Goal: Information Seeking & Learning: Learn about a topic

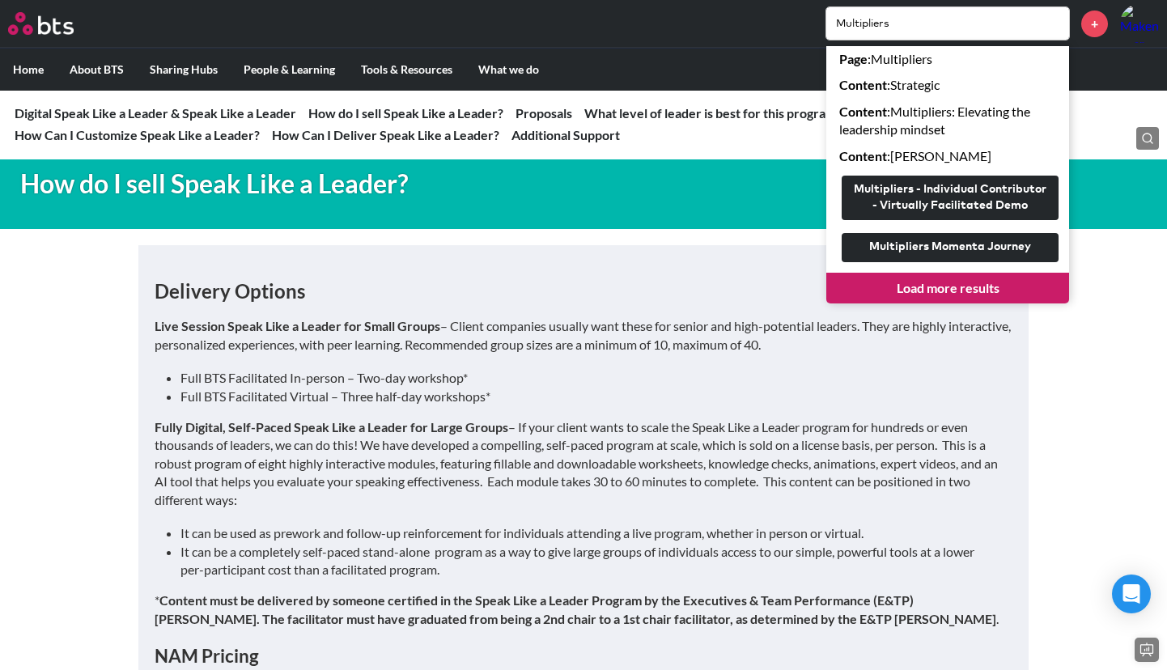
scroll to position [1337, 0]
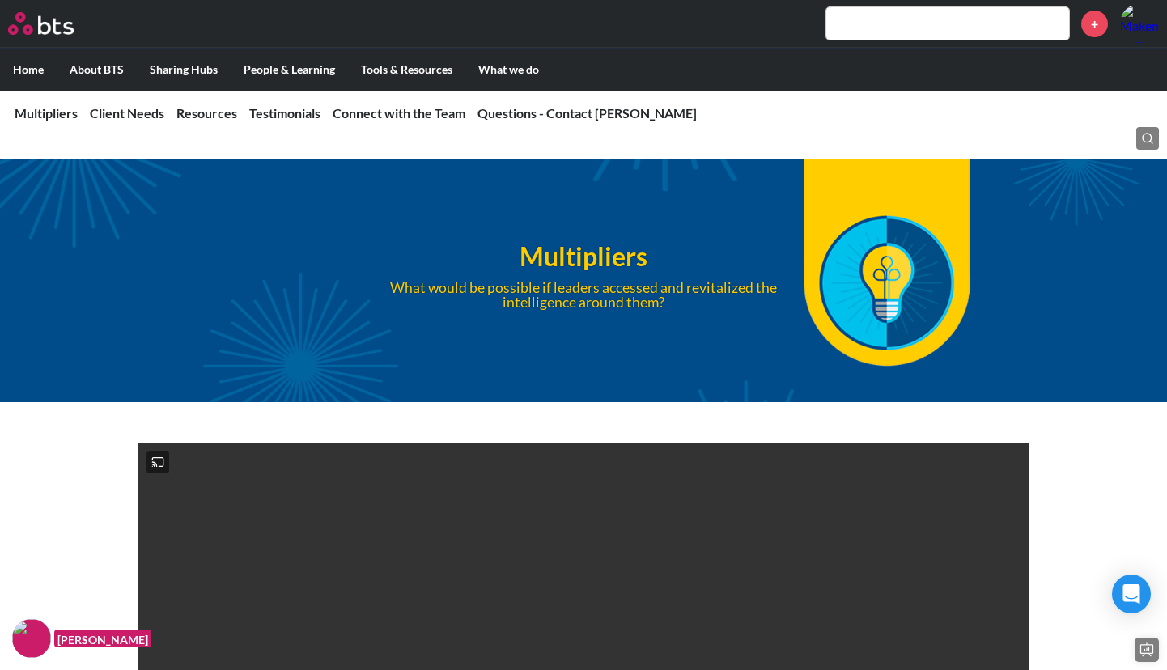
scroll to position [4347, 0]
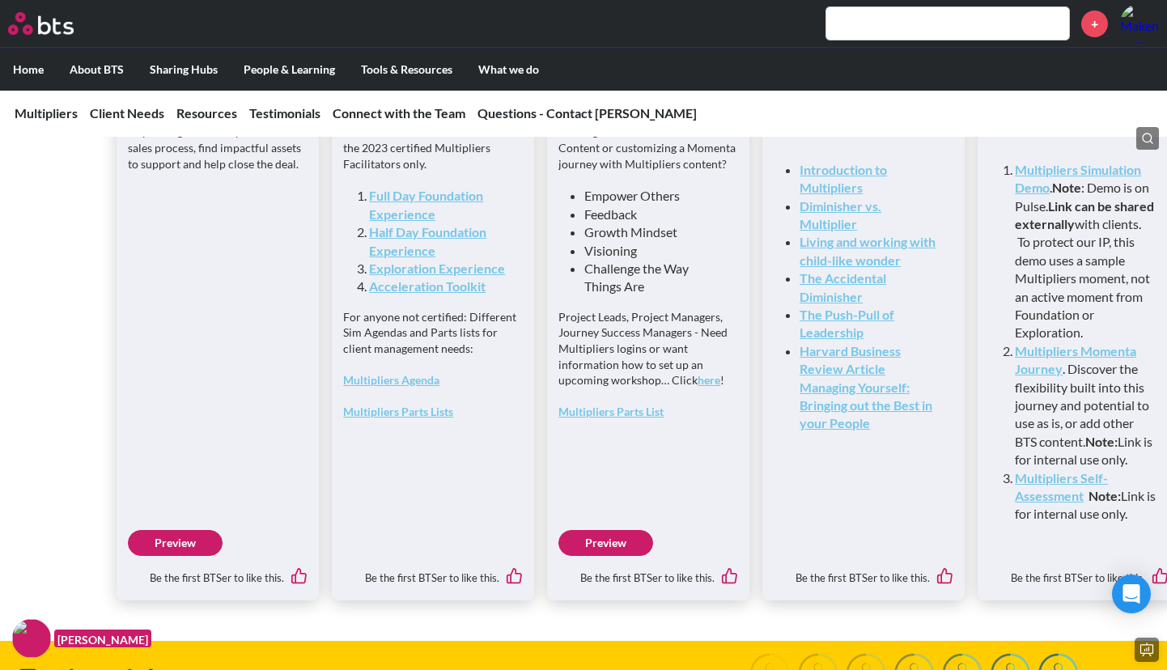
click at [125, 352] on div "Sales and Marketing Depending on where you are in the sales process, find impac…" at bounding box center [218, 338] width 202 height 525
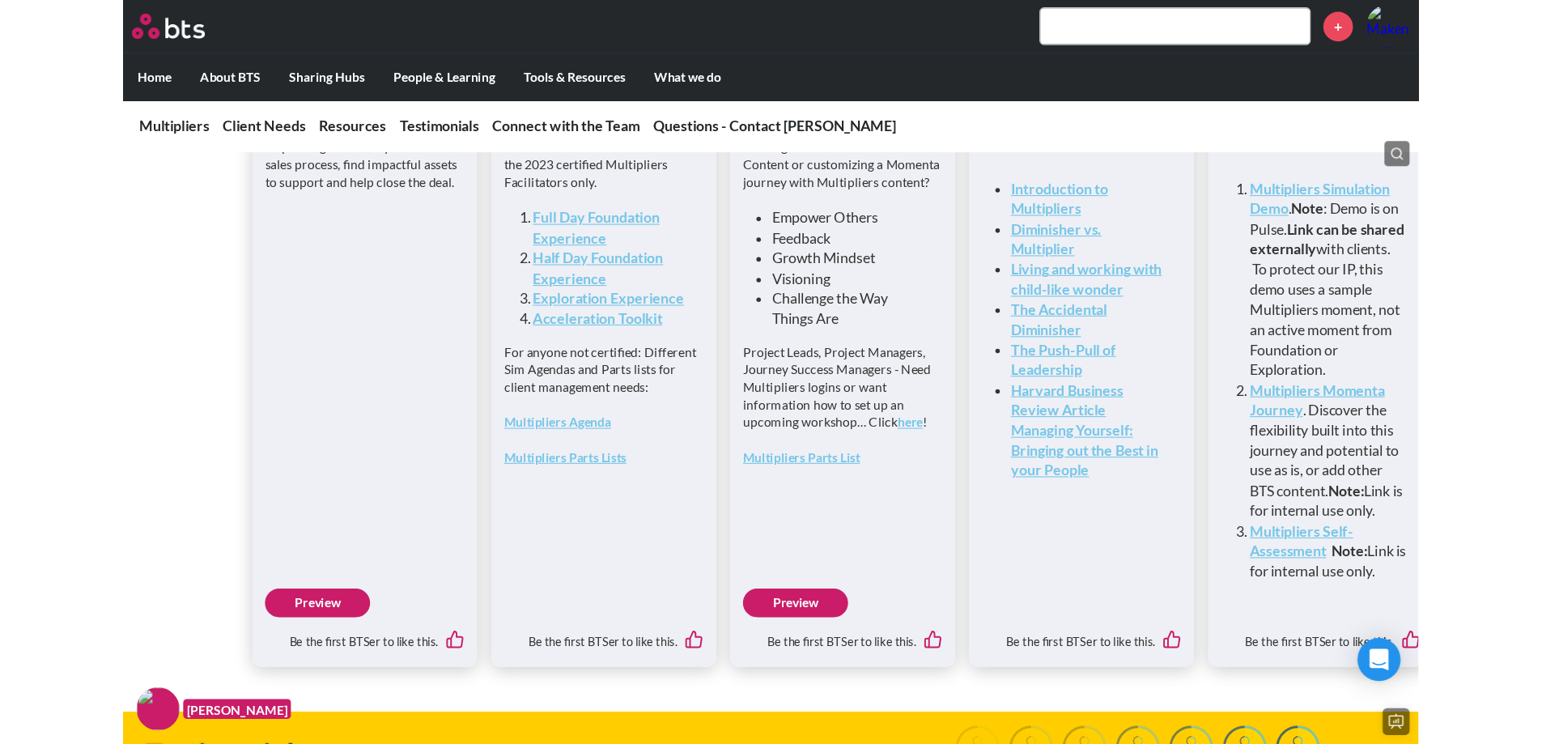
scroll to position [4315, 0]
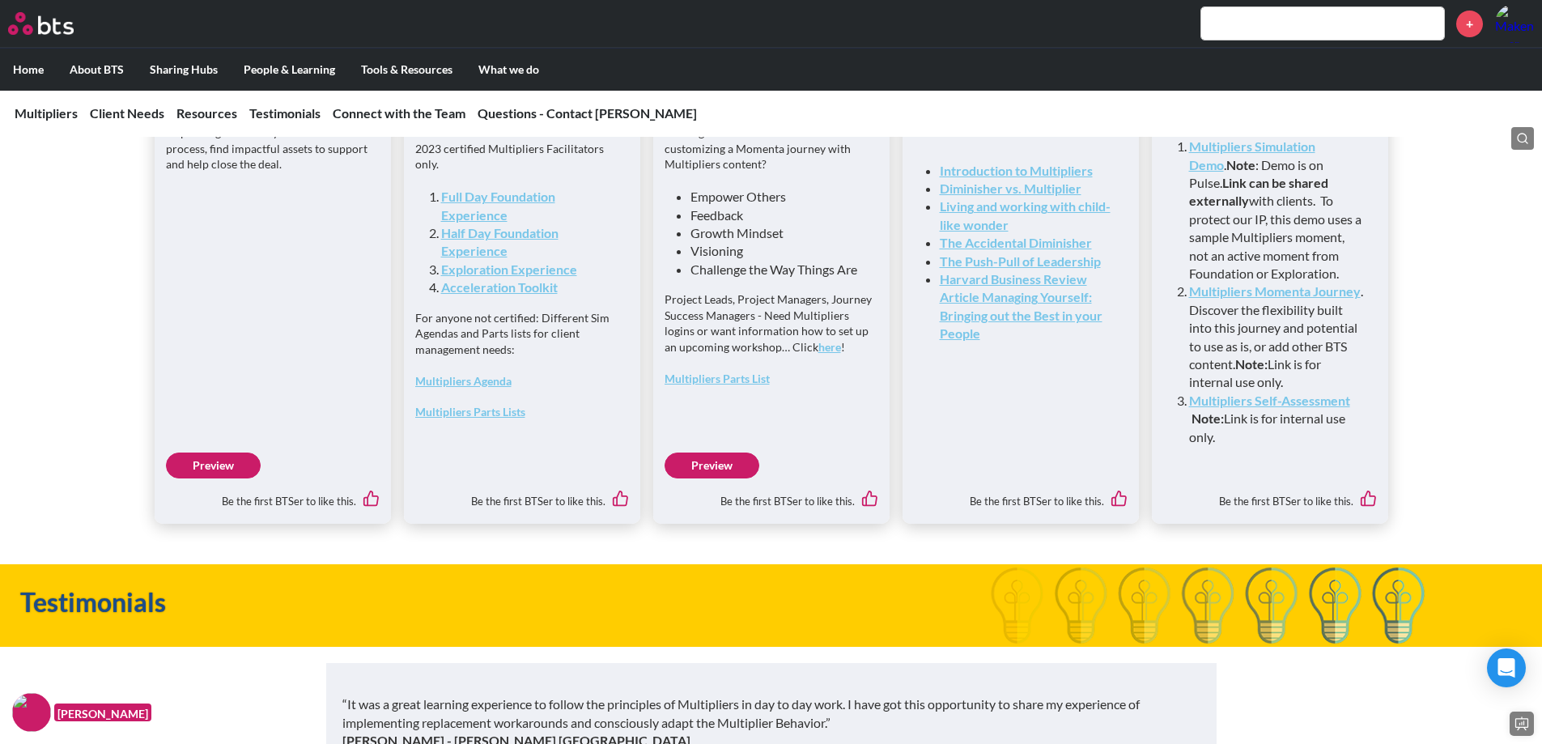
click at [159, 502] on div "Sales and Marketing Depending on where you are in the sales process, find impac…" at bounding box center [273, 300] width 236 height 447
click at [187, 478] on link "Preview" at bounding box center [213, 466] width 95 height 26
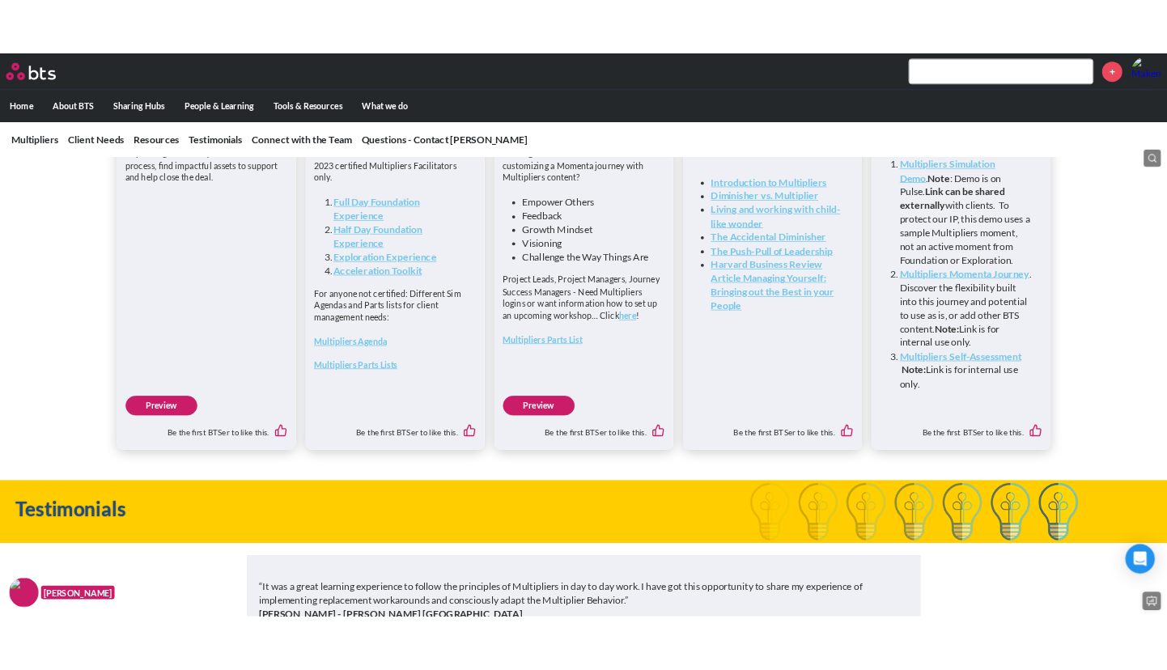
scroll to position [4347, 0]
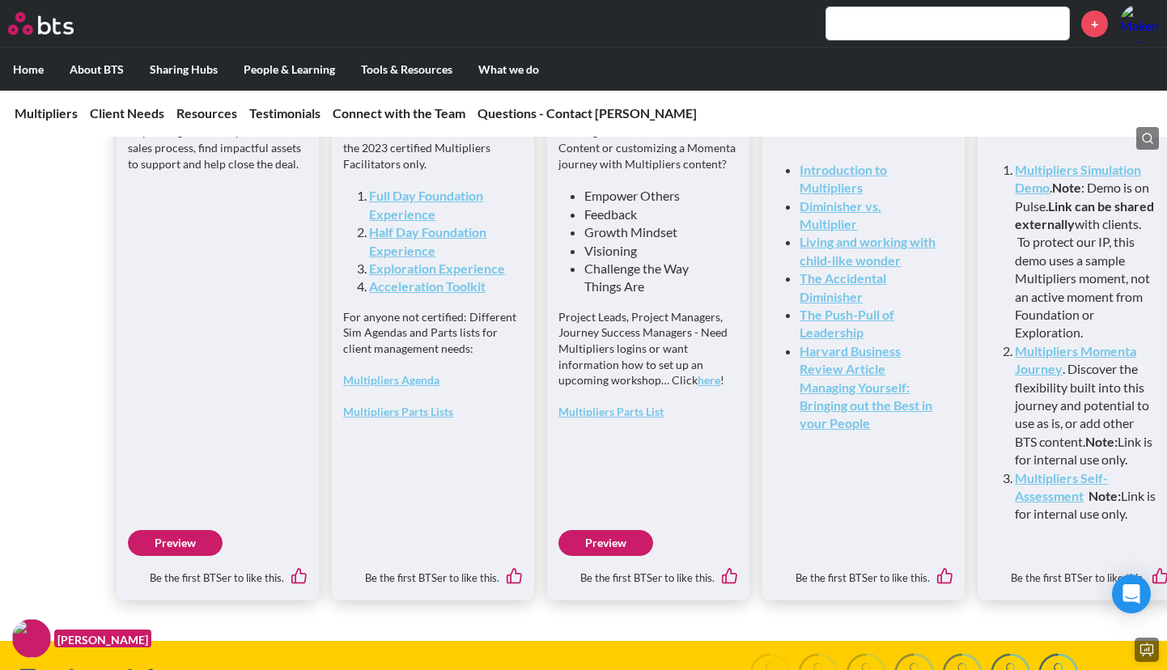
click at [261, 297] on div "Sales and Marketing Depending on where you are in the sales process, find impac…" at bounding box center [218, 338] width 202 height 525
click at [446, 563] on div "Facilitation Access to this folder is restricted to the 2023 certified Multipli…" at bounding box center [433, 338] width 202 height 525
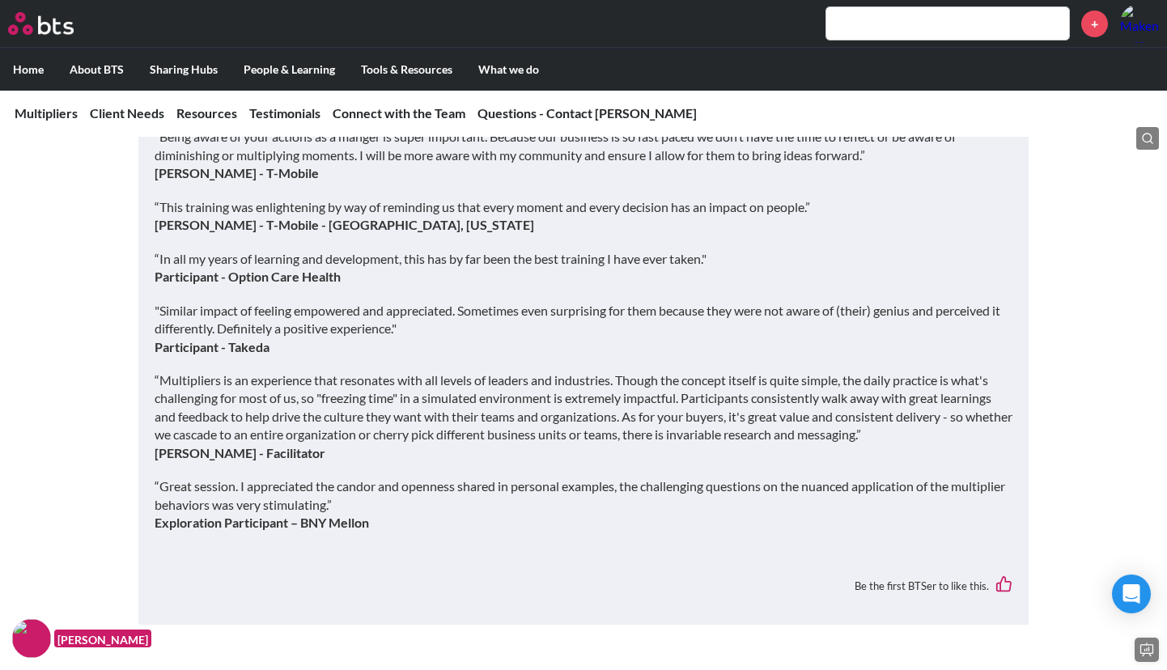
scroll to position [5080, 0]
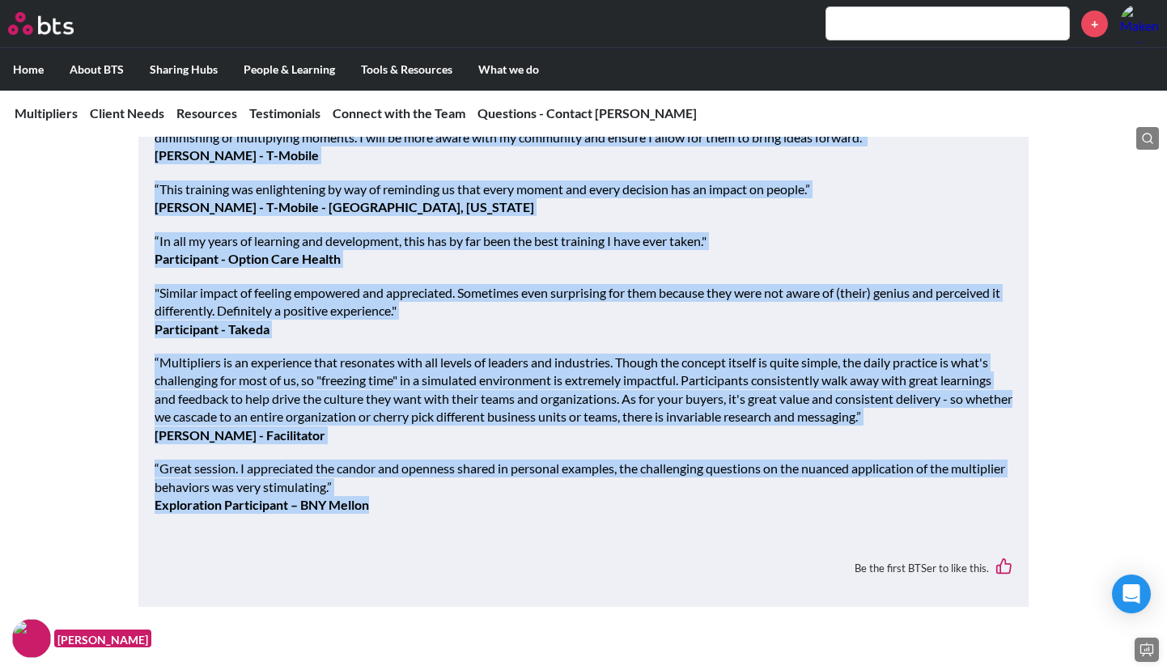
drag, startPoint x: 385, startPoint y: 586, endPoint x: 192, endPoint y: 193, distance: 437.7
click at [192, 193] on div "“It was a great learning experience to follow the principles of Multipliers in …" at bounding box center [584, 285] width 858 height 490
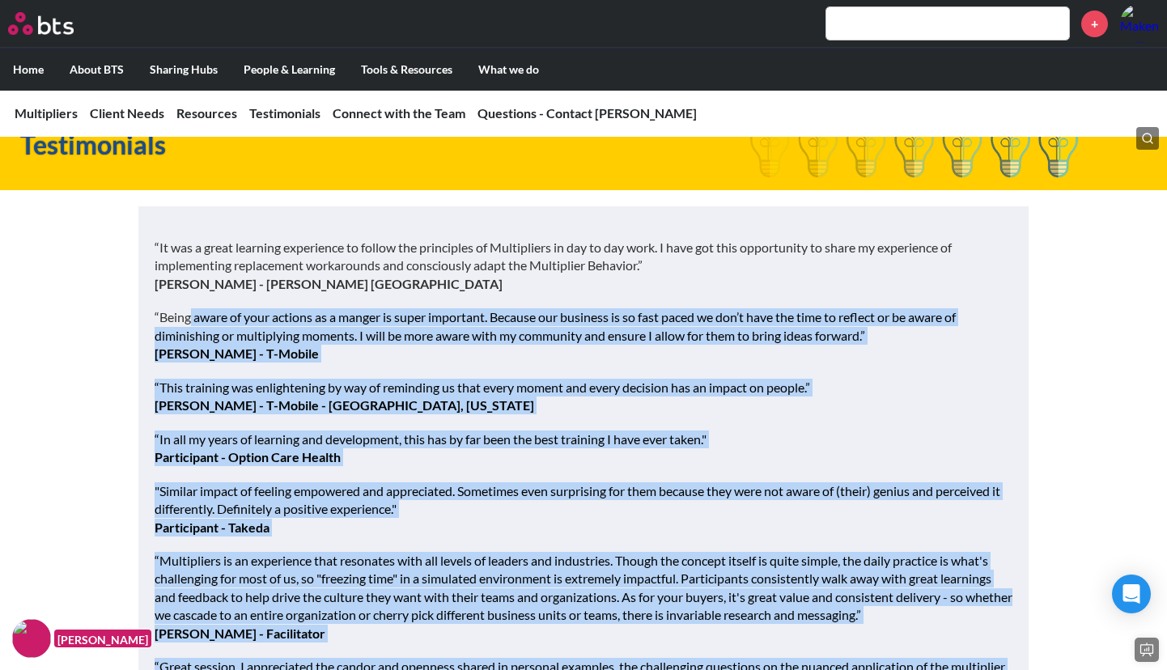
scroll to position [4863, 0]
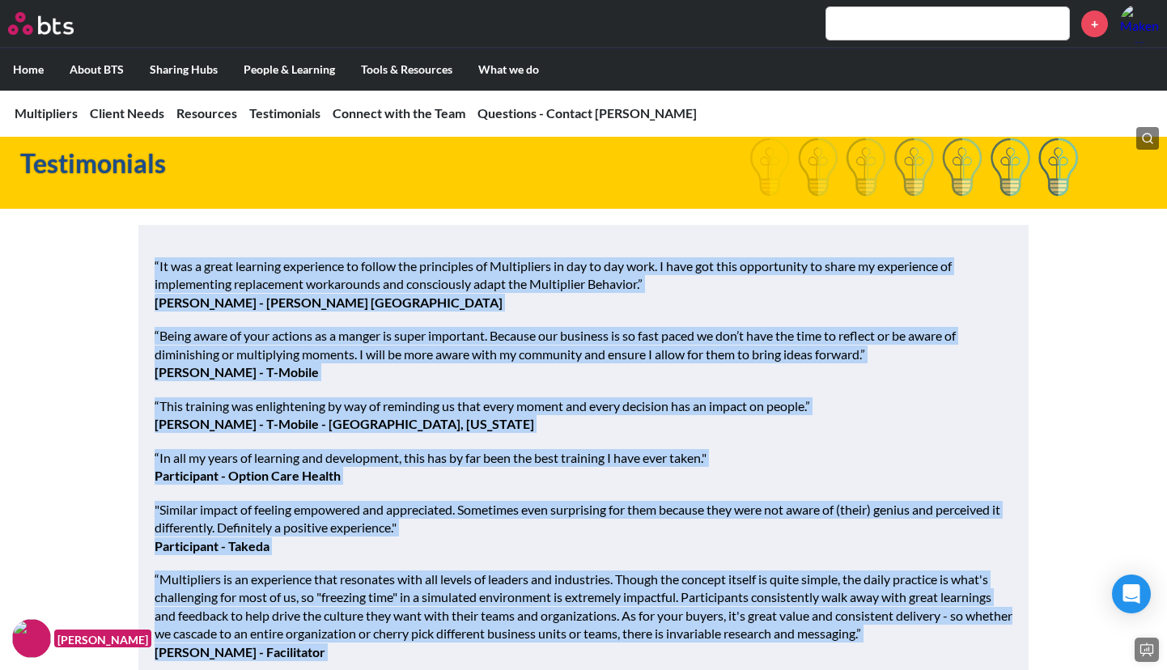
click at [151, 346] on div "“It was a great learning experience to follow the principles of Multipliers in …" at bounding box center [583, 524] width 890 height 599
copy div "“Lo ips d sitam consecte adipiscing el seddoe tem incididunt ut Laboreetdol ma …"
click at [578, 381] on p "“Being aware of your actions as a manger is super important. Because our busine…" at bounding box center [584, 354] width 858 height 54
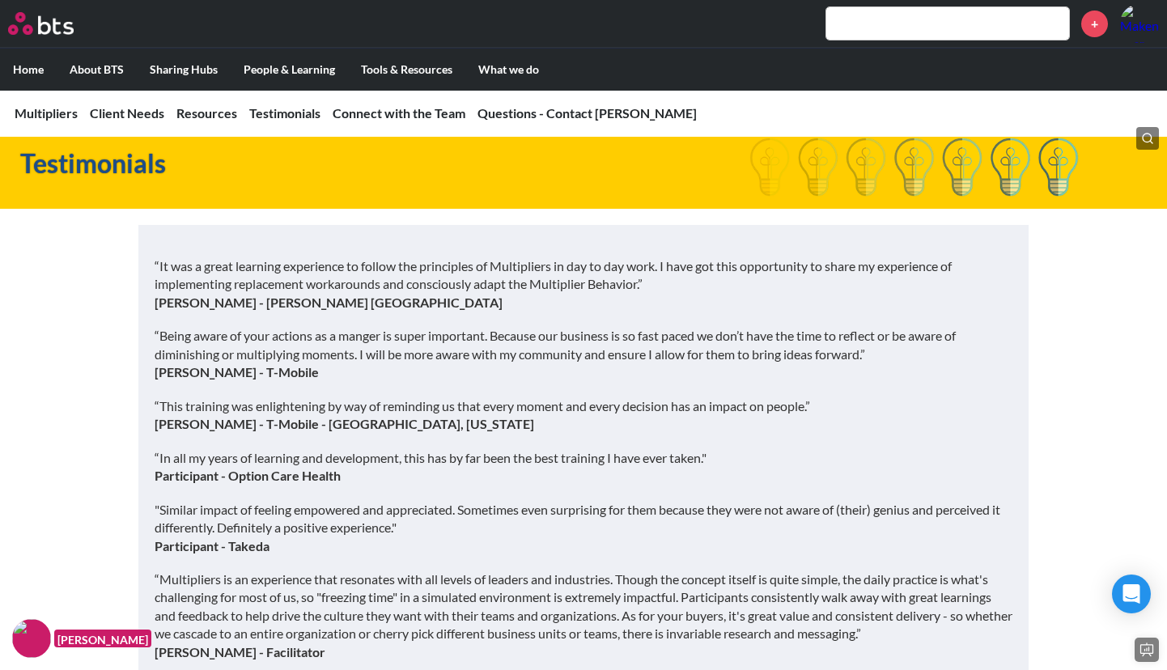
click at [580, 381] on p "“Being aware of your actions as a manger is super important. Because our busine…" at bounding box center [584, 354] width 858 height 54
drag, startPoint x: 327, startPoint y: 438, endPoint x: 338, endPoint y: 417, distance: 23.5
click at [327, 381] on p "“Being aware of your actions as a manger is super important. Because our busine…" at bounding box center [584, 354] width 858 height 54
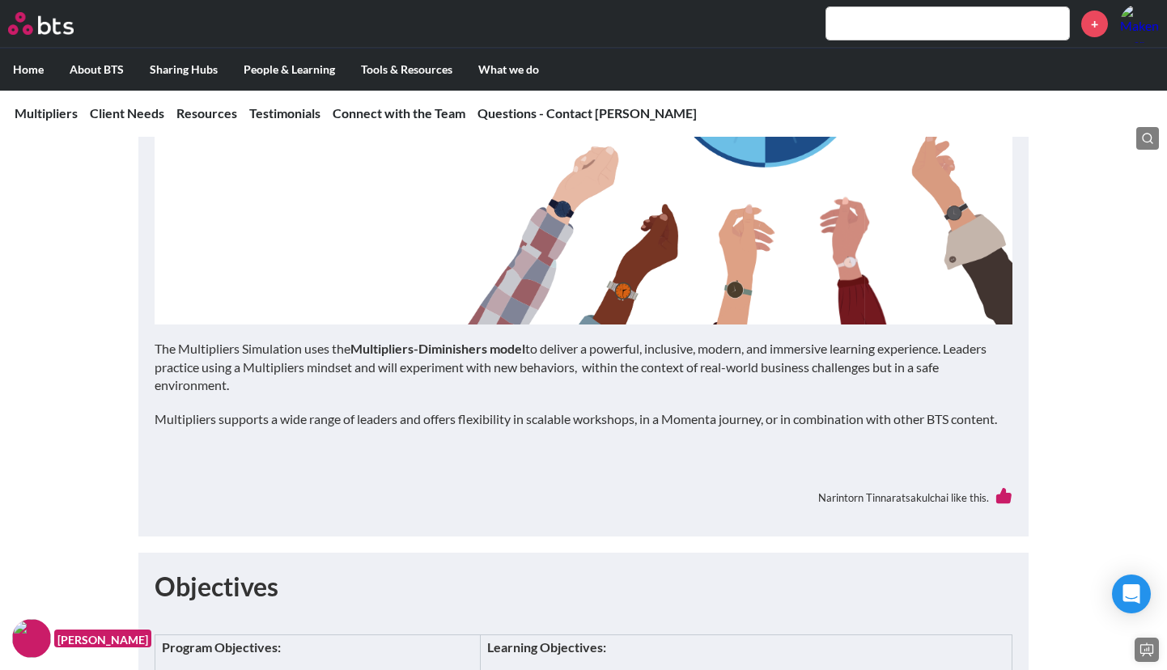
scroll to position [1082, 0]
